Goal: Transaction & Acquisition: Obtain resource

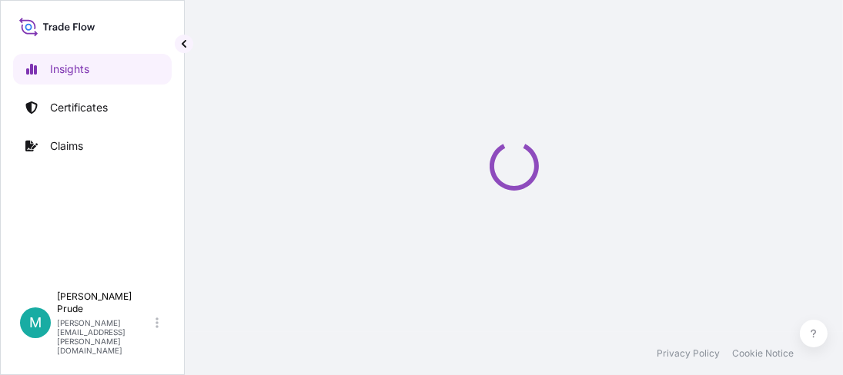
select select "2025"
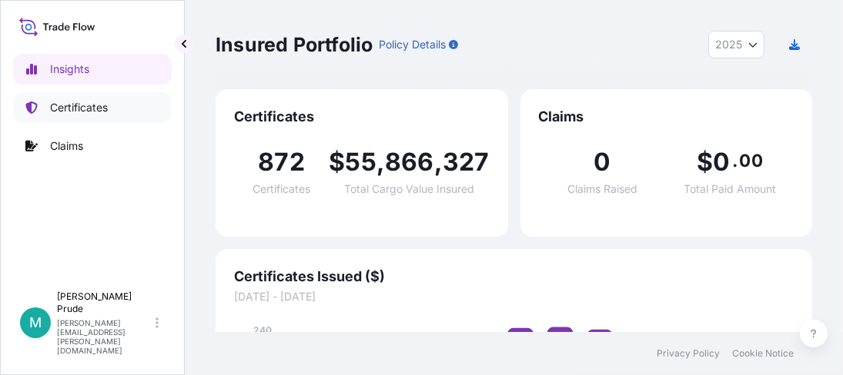
click at [80, 103] on p "Certificates" at bounding box center [79, 107] width 58 height 15
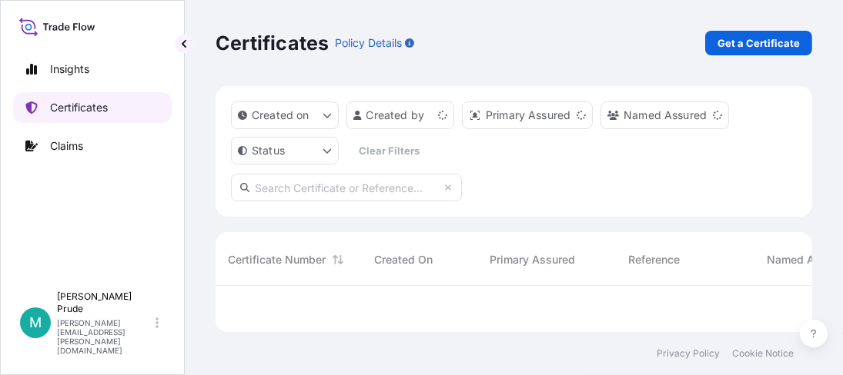
scroll to position [42, 585]
click at [763, 45] on p "Get a Certificate" at bounding box center [758, 42] width 82 height 15
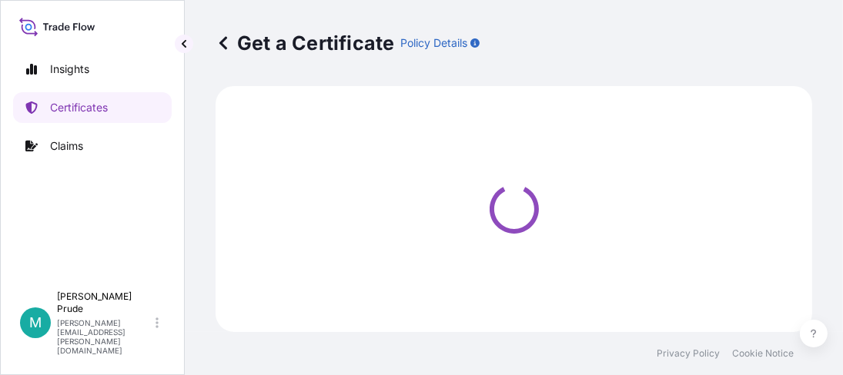
select select "Barge"
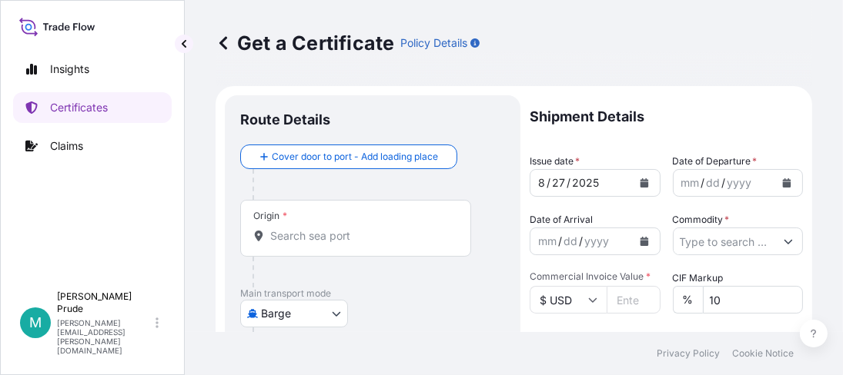
click at [782, 185] on icon "Calendar" at bounding box center [786, 183] width 9 height 9
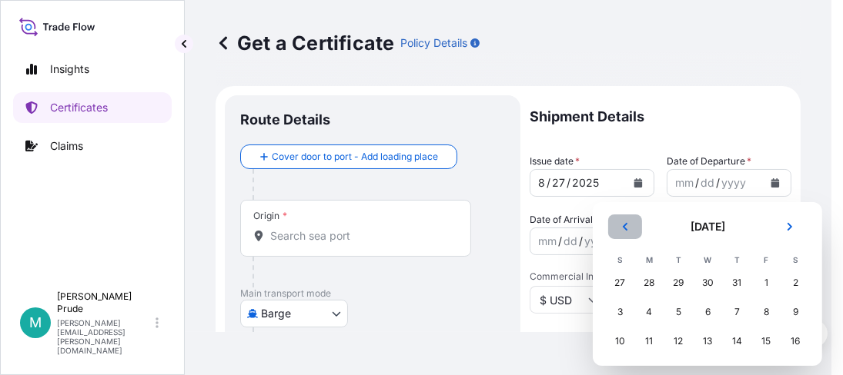
click at [624, 229] on icon "Previous" at bounding box center [624, 227] width 5 height 8
click at [781, 230] on button "Next" at bounding box center [789, 227] width 34 height 25
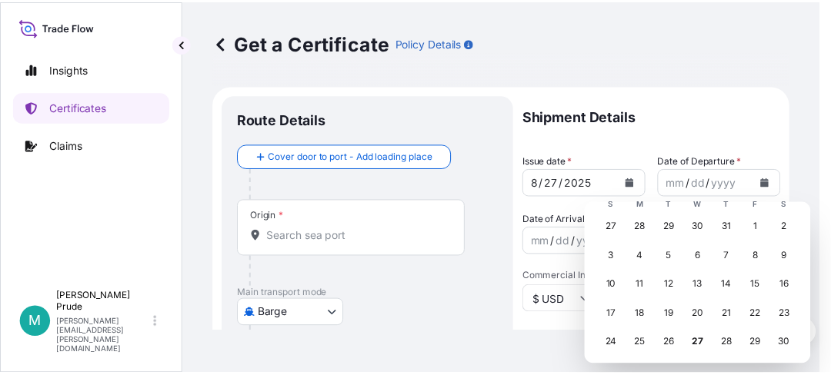
scroll to position [76, 0]
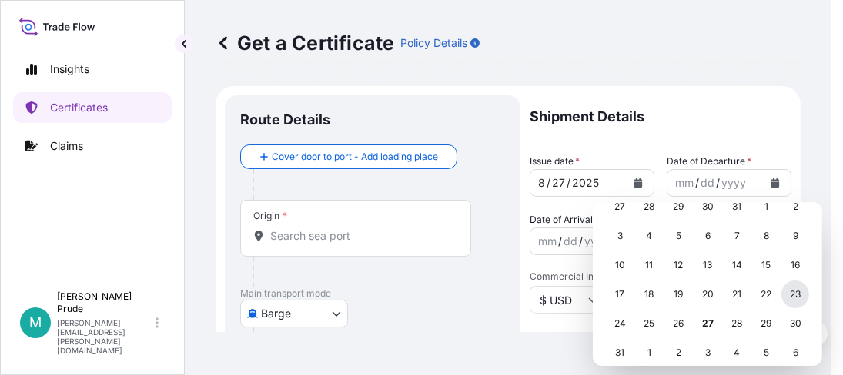
click at [792, 292] on div "23" at bounding box center [795, 295] width 28 height 28
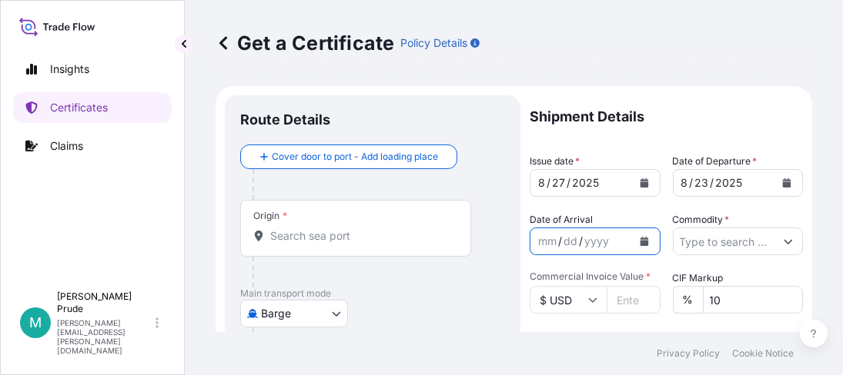
click at [639, 239] on icon "Calendar" at bounding box center [643, 241] width 8 height 9
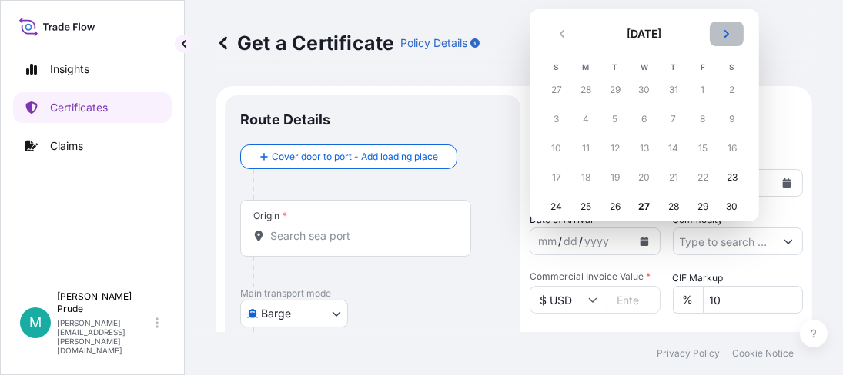
click at [723, 38] on icon "Next" at bounding box center [726, 33] width 9 height 9
click at [730, 35] on icon "Next" at bounding box center [726, 33] width 9 height 9
click at [636, 142] on div "15" at bounding box center [644, 149] width 28 height 28
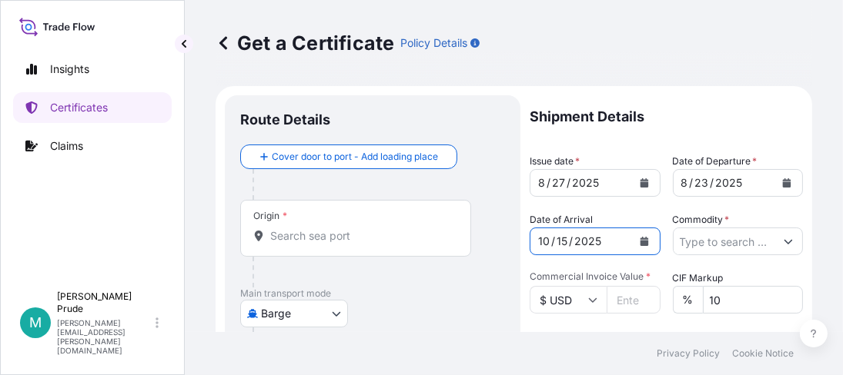
click at [699, 244] on input "Commodity *" at bounding box center [724, 242] width 102 height 28
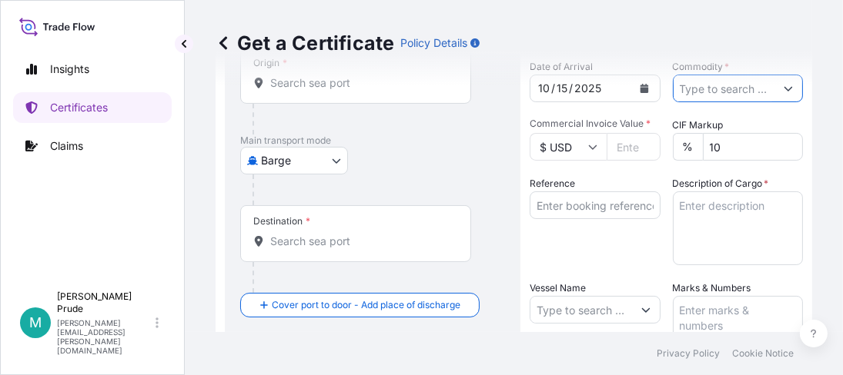
scroll to position [154, 0]
click at [712, 88] on input "Commodity *" at bounding box center [724, 88] width 102 height 28
click at [781, 92] on button "Show suggestions" at bounding box center [788, 88] width 28 height 28
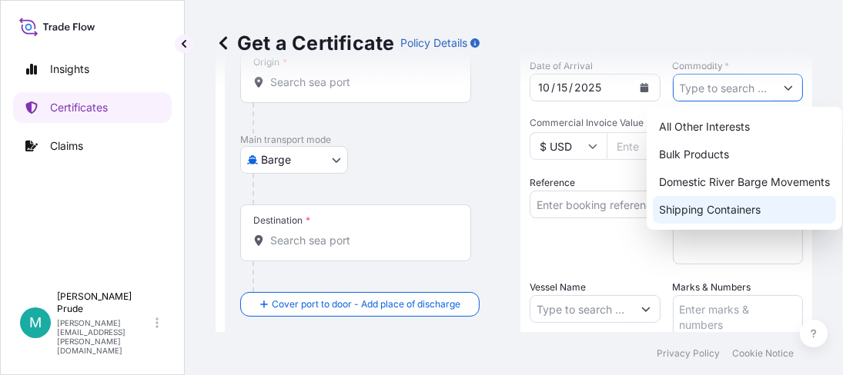
click at [751, 205] on div "Shipping Containers" at bounding box center [743, 210] width 183 height 28
type input "Shipping Containers"
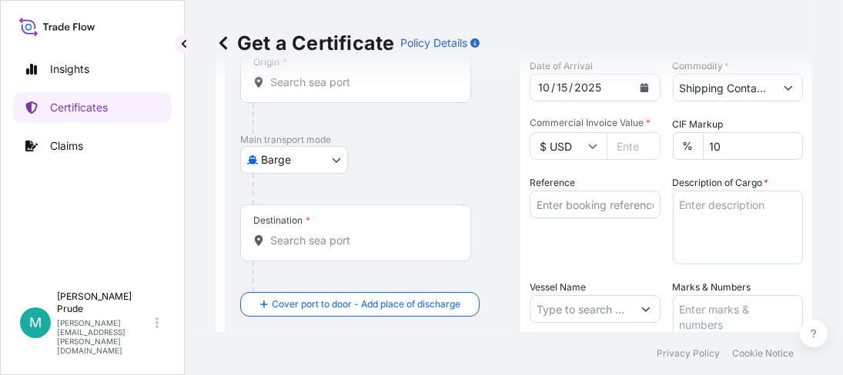
click at [633, 148] on input "Commercial Invoice Value *" at bounding box center [633, 146] width 54 height 28
click at [629, 136] on input "29968" at bounding box center [633, 146] width 54 height 28
type input "29968.61"
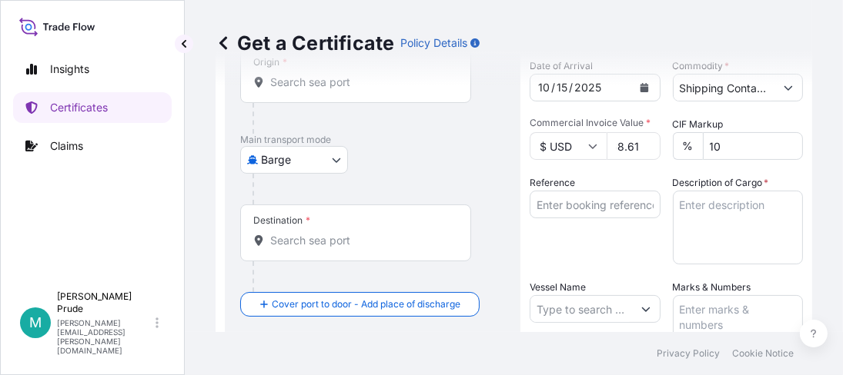
scroll to position [0, 0]
click at [575, 205] on input "Reference" at bounding box center [594, 205] width 131 height 28
click at [602, 199] on input "Reference" at bounding box center [594, 205] width 131 height 28
paste input "80000108388"
type input "80000108388"
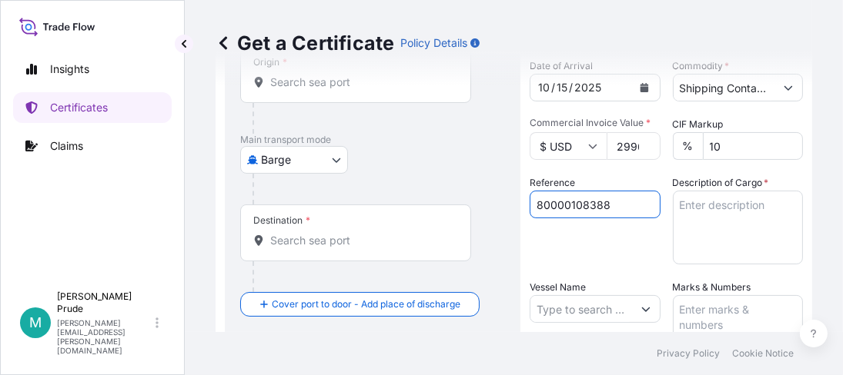
click at [704, 203] on textarea "Description of Cargo *" at bounding box center [737, 228] width 131 height 74
click at [704, 210] on textarea "Description of Cargo *" at bounding box center [737, 228] width 131 height 74
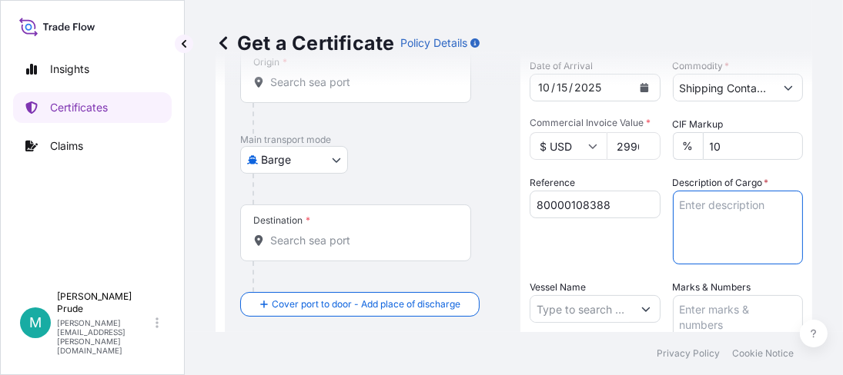
paste textarea "10 BOXES CARBOPOL 941 POLYMER, BOX Not Regulated. NMFC 156200 PLASTIC MATL-FLK …"
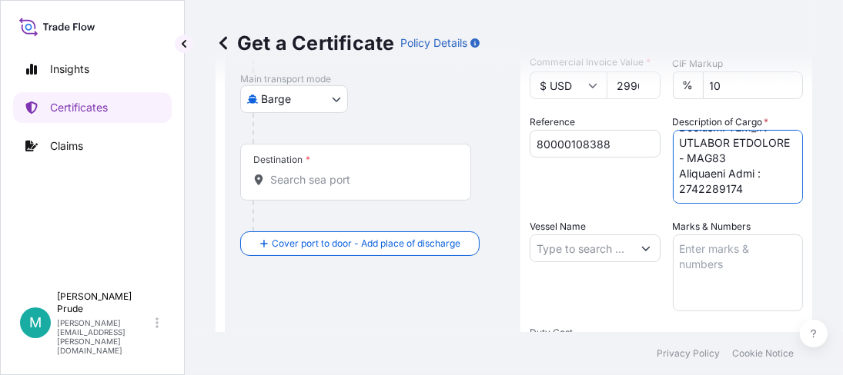
scroll to position [308, 0]
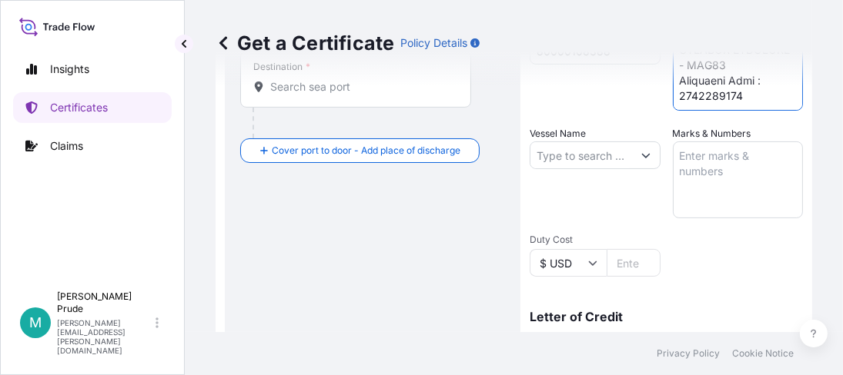
type textarea "10 BOXES CARBOPOL 941 POLYMER, BOX Not Regulated. NMFC 156200 PLASTIC MATL-FLK …"
click at [541, 160] on input "Vessel Name" at bounding box center [581, 156] width 102 height 28
click at [641, 159] on icon "Show suggestions" at bounding box center [645, 155] width 9 height 9
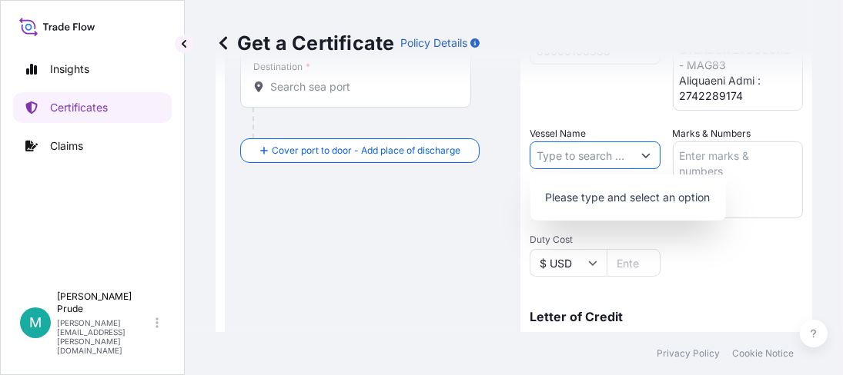
click at [641, 159] on icon "Show suggestions" at bounding box center [645, 155] width 9 height 9
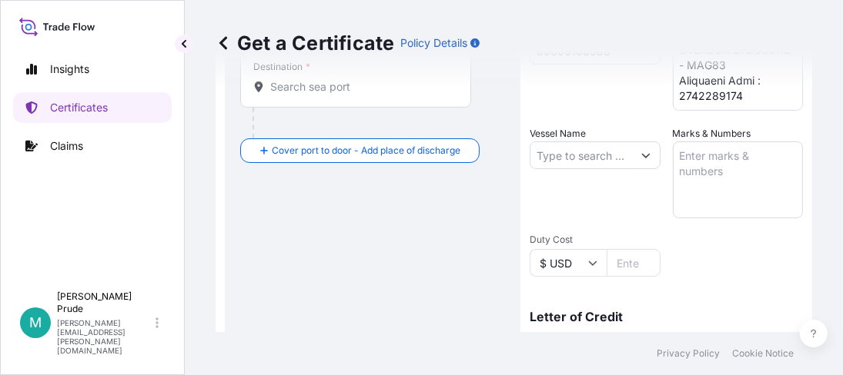
click at [602, 162] on input "Vessel Name" at bounding box center [581, 156] width 102 height 28
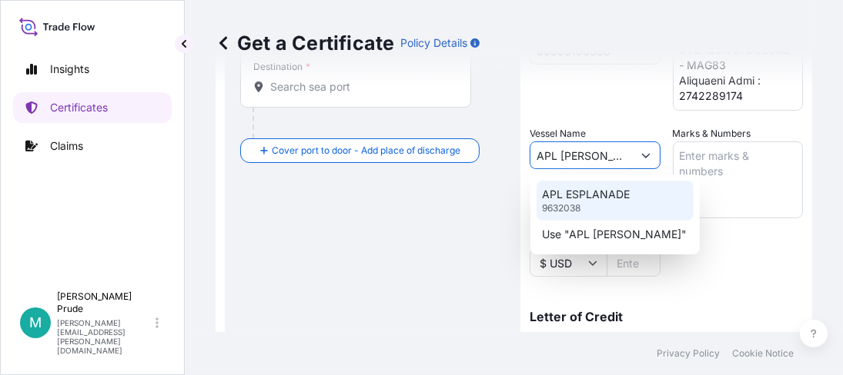
click at [606, 187] on p "APL ESPLANADE" at bounding box center [586, 194] width 88 height 15
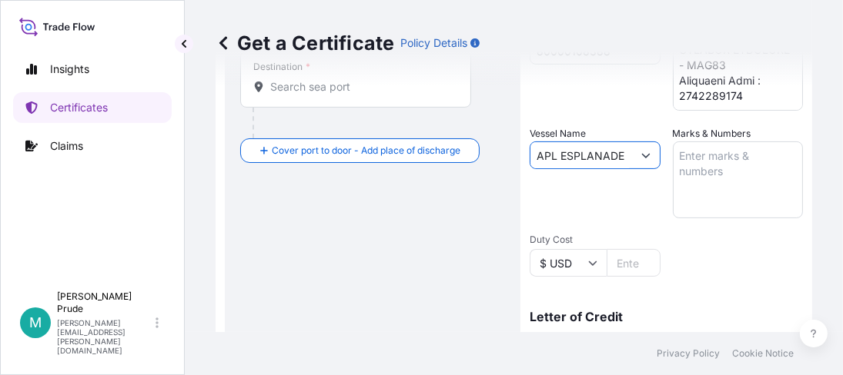
type input "APL ESPLANADE"
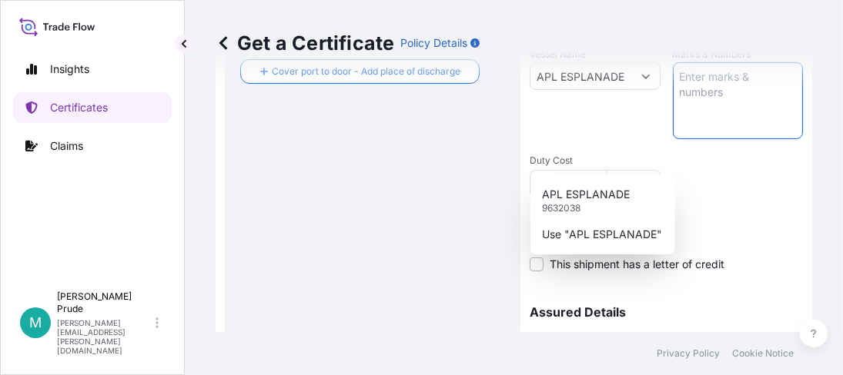
scroll to position [462, 0]
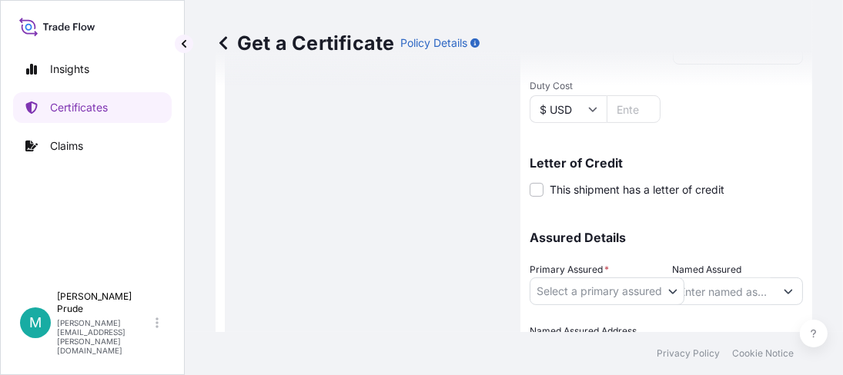
click at [445, 239] on div "Route Details Cover door to port - Add loading place Place of loading Road / [G…" at bounding box center [372, 22] width 265 height 746
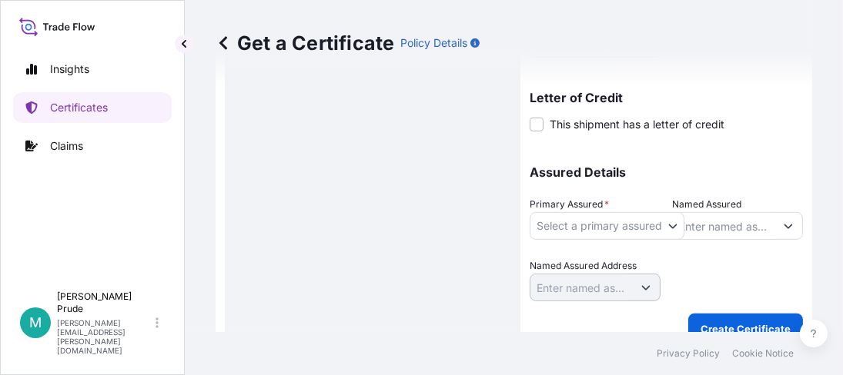
scroll to position [538, 0]
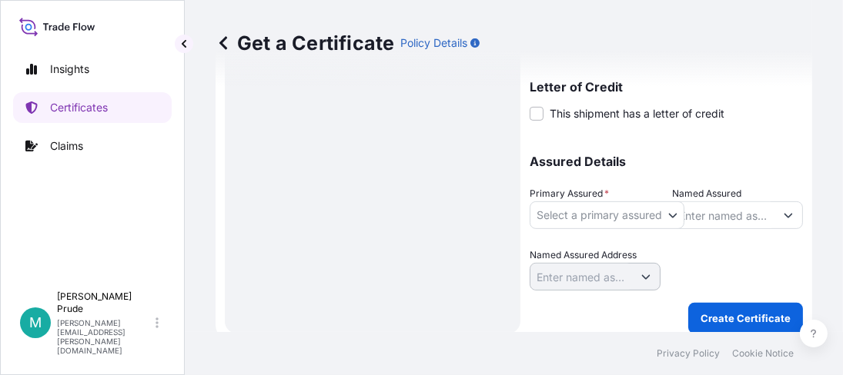
click at [573, 211] on body "1 option available. 2 options available. Insights Certificates Claims M [PERSON…" at bounding box center [421, 187] width 843 height 375
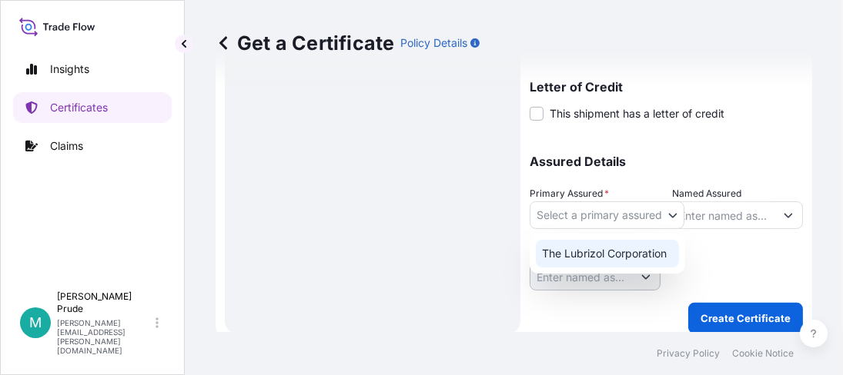
click at [585, 252] on div "The Lubrizol Corporation" at bounding box center [607, 254] width 143 height 28
select select "31566"
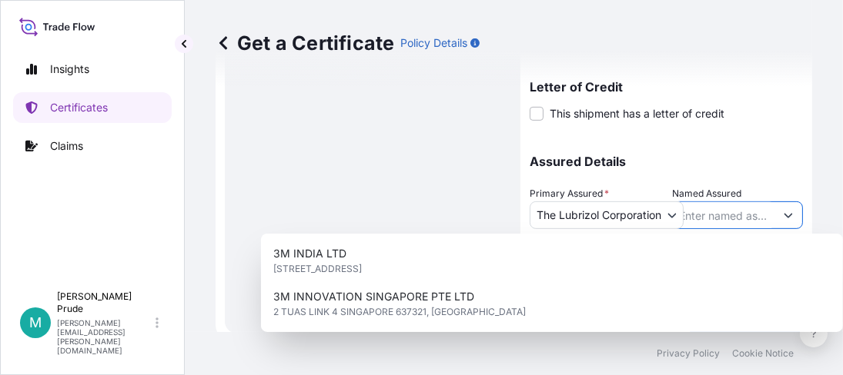
click at [698, 219] on input "Named Assured" at bounding box center [724, 216] width 102 height 28
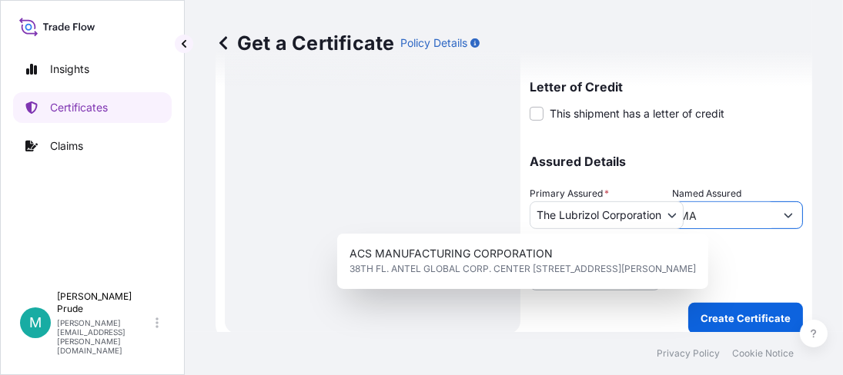
type input "M"
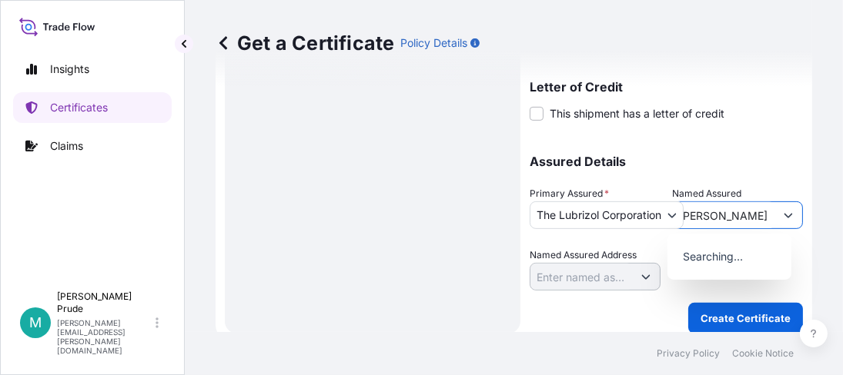
type input "J"
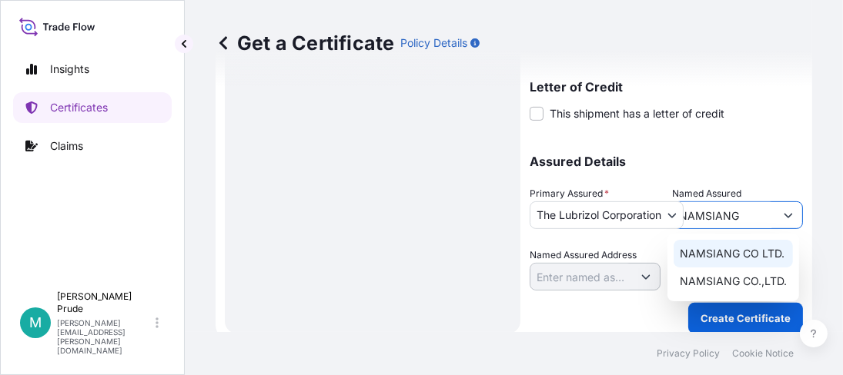
click at [713, 258] on span "NAMSIANG CO LTD." at bounding box center [731, 253] width 105 height 15
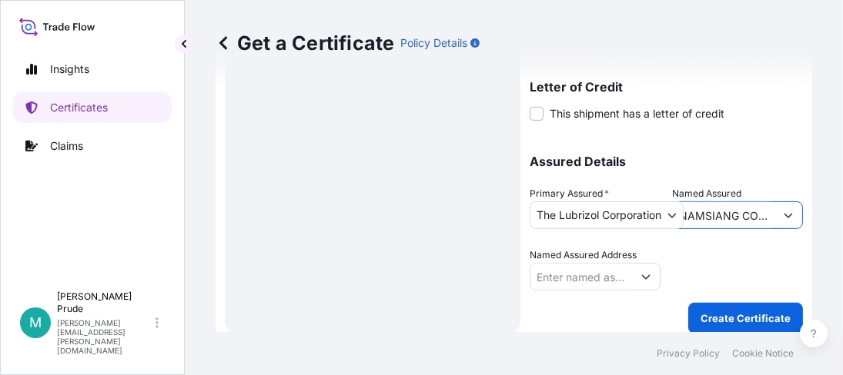
type input "NAMSIANG CO LTD."
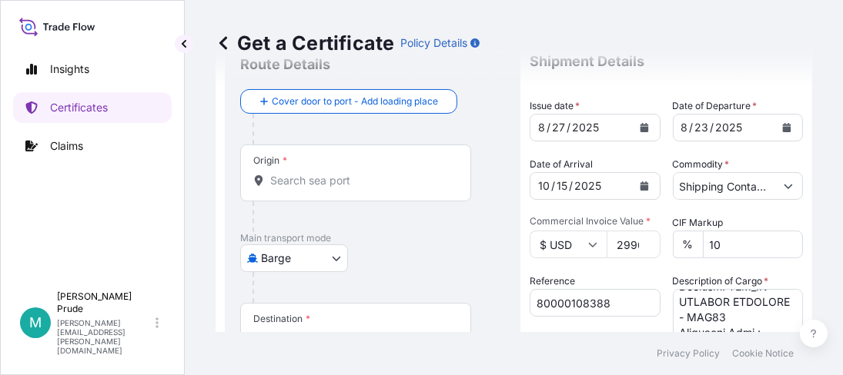
scroll to position [76, 0]
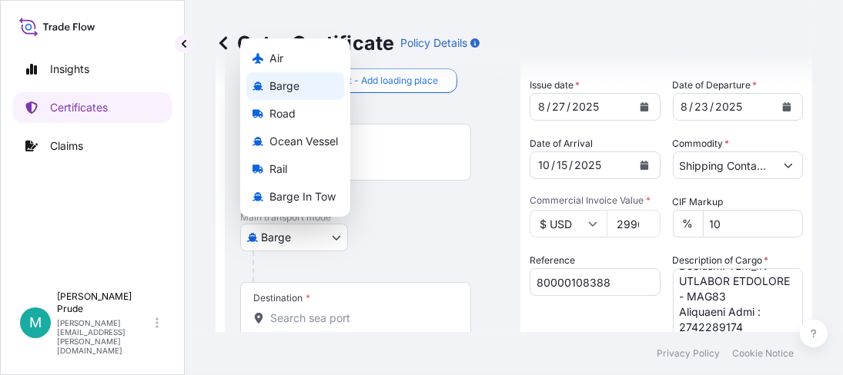
click at [342, 235] on body "2 options available. Insights Certificates Claims M [PERSON_NAME] [PERSON_NAME]…" at bounding box center [421, 187] width 843 height 375
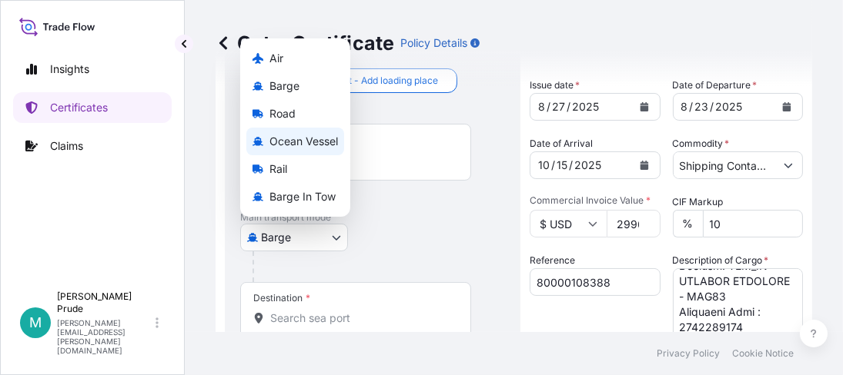
click at [321, 133] on div "Ocean Vessel" at bounding box center [295, 142] width 98 height 28
select select "Ocean Vessel"
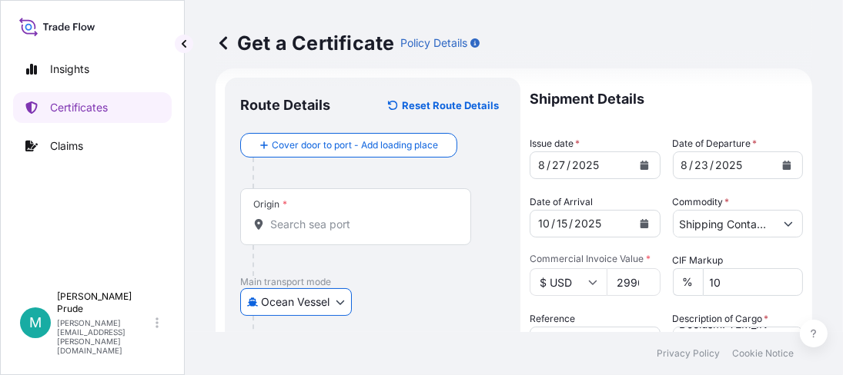
scroll to position [0, 0]
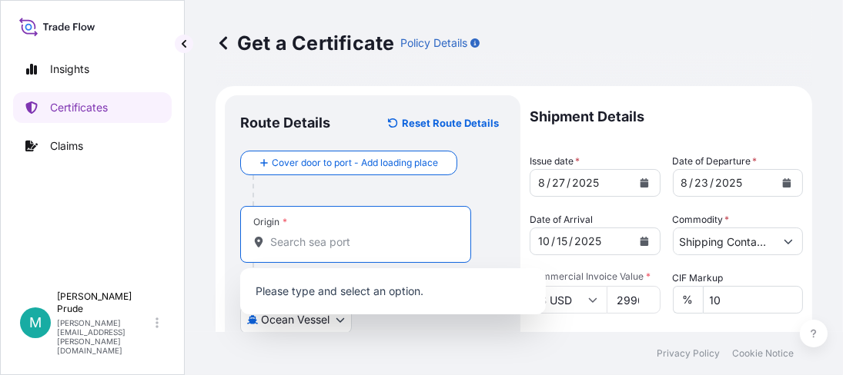
click at [331, 243] on input "Origin *" at bounding box center [361, 242] width 182 height 15
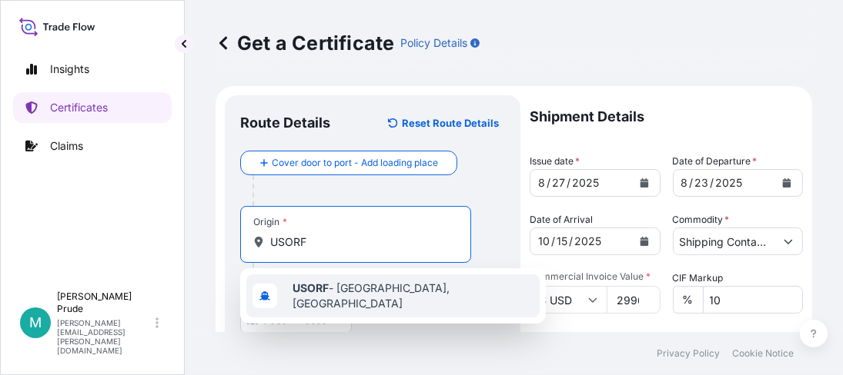
click at [341, 295] on span "USORF - [GEOGRAPHIC_DATA], [GEOGRAPHIC_DATA]" at bounding box center [412, 296] width 241 height 31
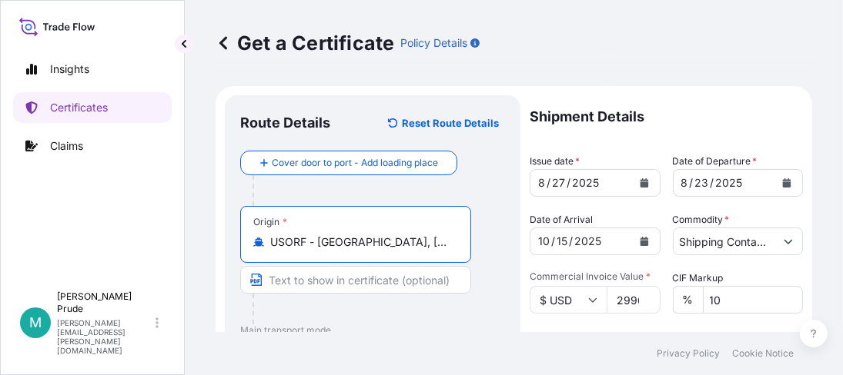
type input "USORF - [GEOGRAPHIC_DATA], [GEOGRAPHIC_DATA]"
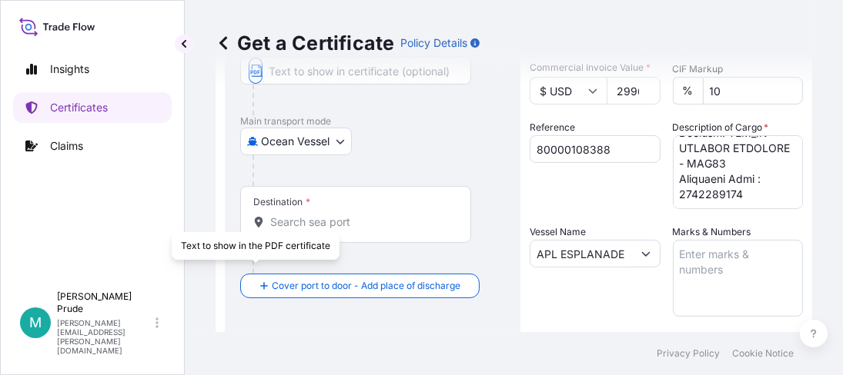
scroll to position [230, 0]
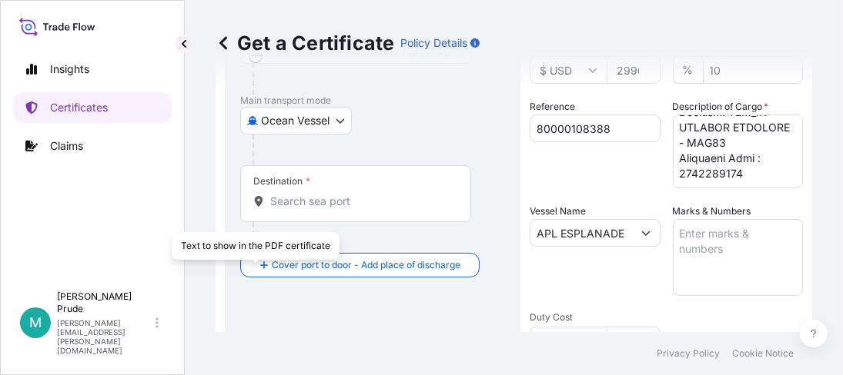
click at [313, 200] on input "Destination *" at bounding box center [361, 201] width 182 height 15
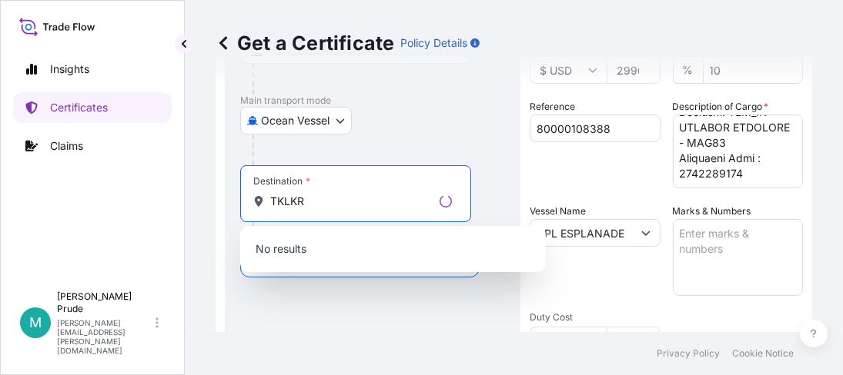
type input "TKLKR"
drag, startPoint x: 319, startPoint y: 196, endPoint x: 202, endPoint y: 192, distance: 117.0
click at [202, 192] on div "Get a Certificate Policy Details Route Details Reset Route Details Cover door t…" at bounding box center [514, 166] width 658 height 332
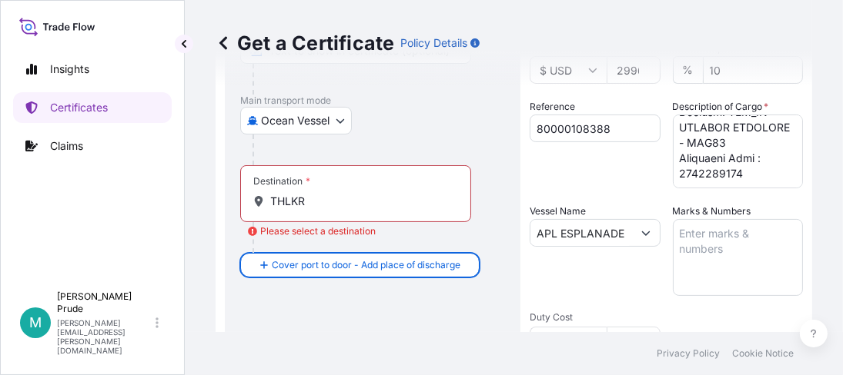
click at [355, 208] on div "Destination * THLKR" at bounding box center [355, 193] width 231 height 57
click at [355, 208] on input "THLKR" at bounding box center [361, 201] width 182 height 15
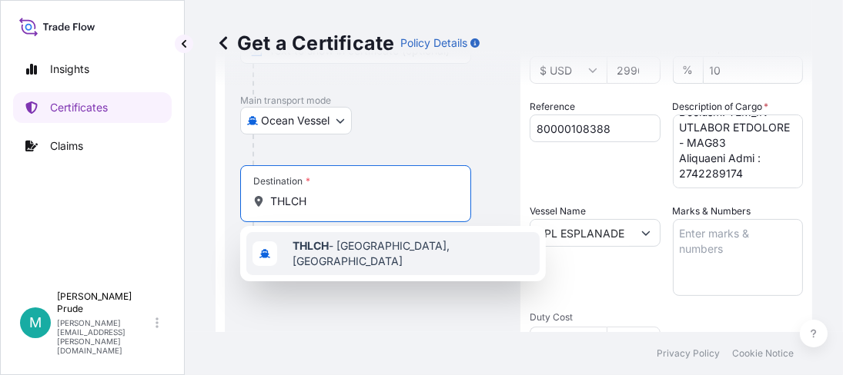
click at [375, 254] on span "THLCH - [GEOGRAPHIC_DATA], [GEOGRAPHIC_DATA]" at bounding box center [412, 254] width 241 height 31
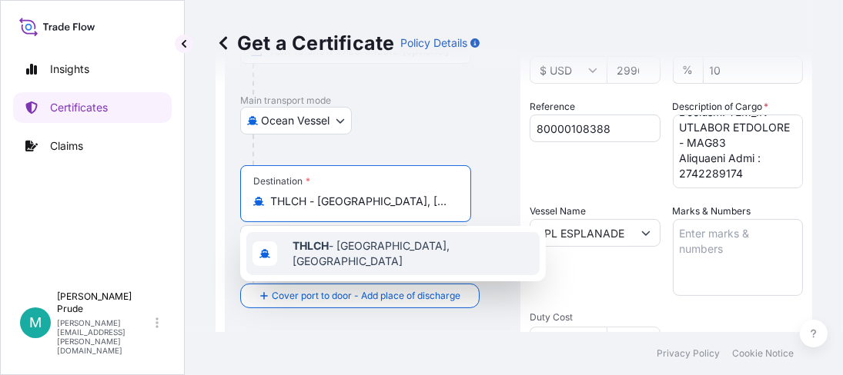
type input "THLCH - [GEOGRAPHIC_DATA], [GEOGRAPHIC_DATA]"
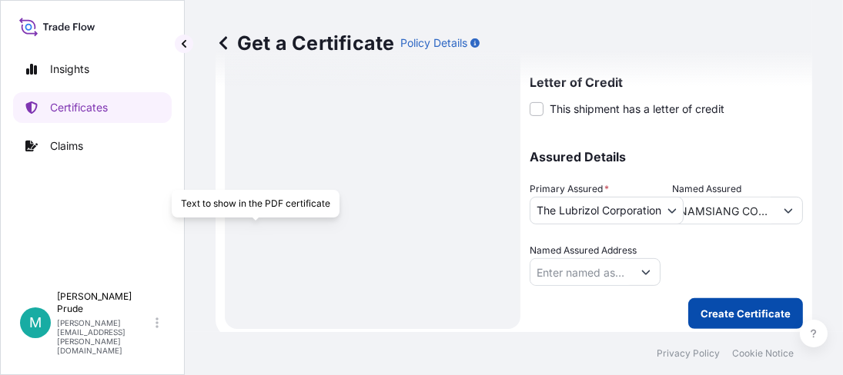
scroll to position [547, 0]
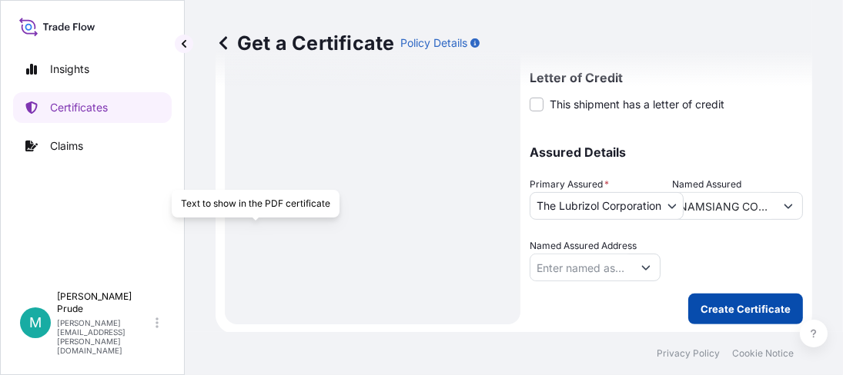
click at [714, 302] on p "Create Certificate" at bounding box center [745, 309] width 90 height 15
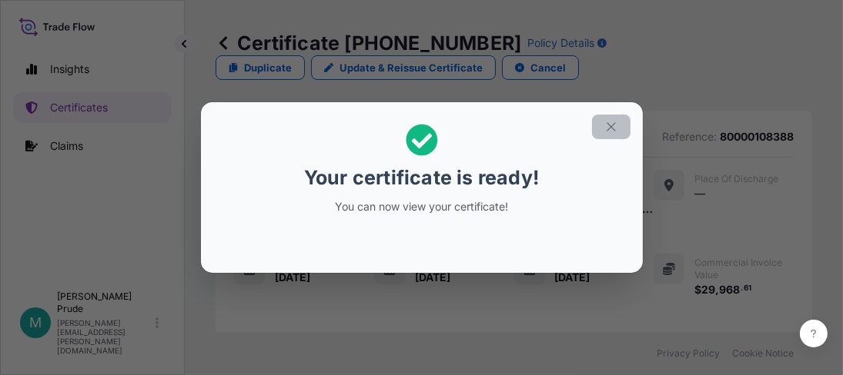
click at [609, 124] on icon "button" at bounding box center [611, 127] width 14 height 14
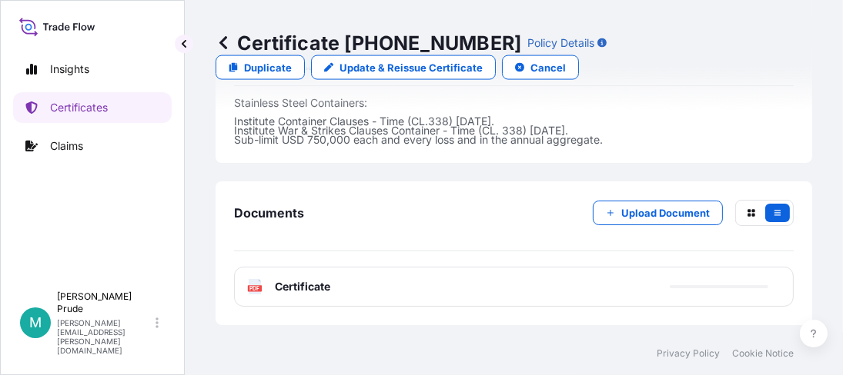
scroll to position [2308, 0]
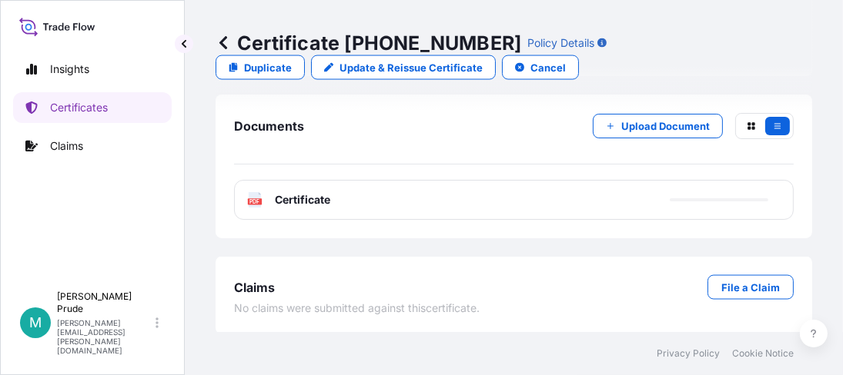
click at [254, 205] on text "PDF" at bounding box center [255, 201] width 10 height 5
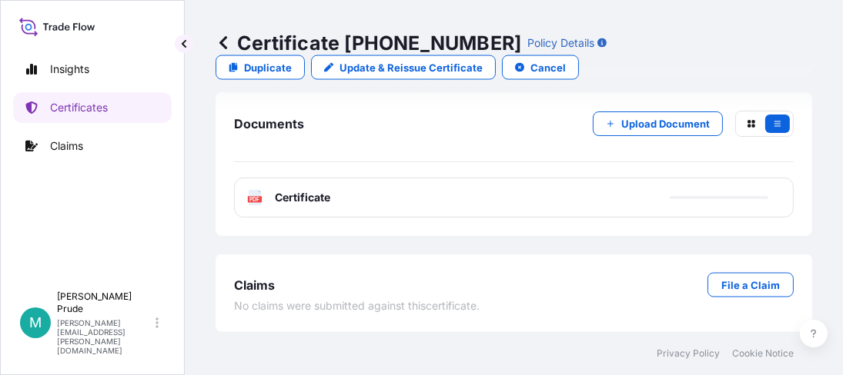
scroll to position [2384, 0]
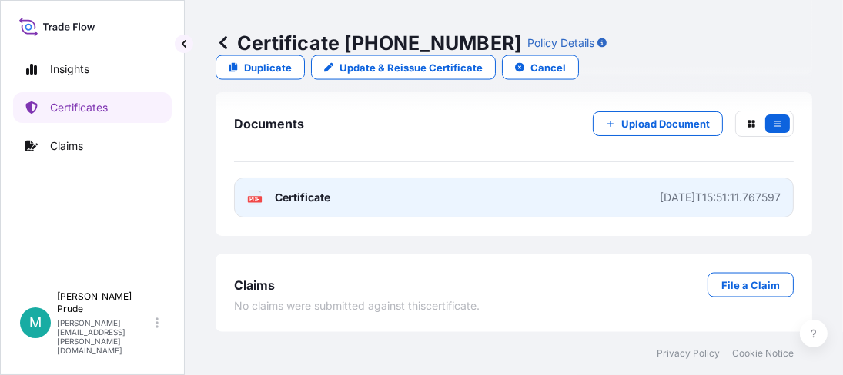
click at [676, 203] on div "[DATE]T15:51:11.767597" at bounding box center [719, 197] width 121 height 15
